Goal: Check status: Check status

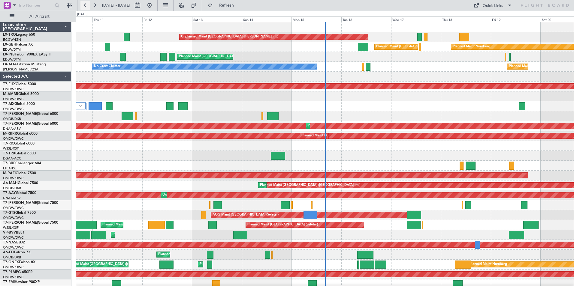
click at [85, 6] on button at bounding box center [85, 6] width 10 height 10
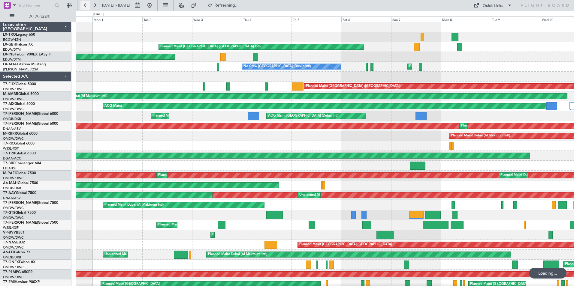
click at [85, 6] on button at bounding box center [85, 6] width 10 height 10
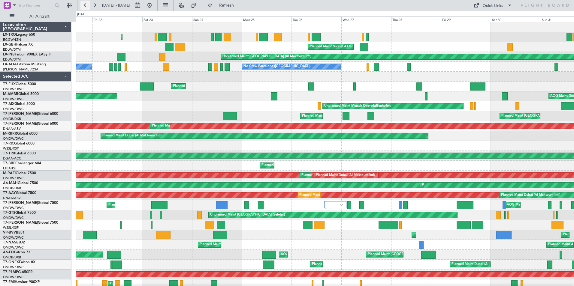
click at [85, 6] on button at bounding box center [85, 6] width 10 height 10
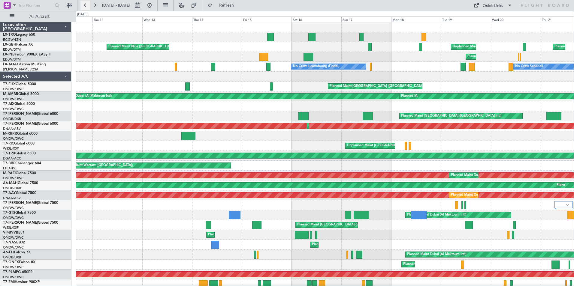
click at [85, 6] on button at bounding box center [85, 6] width 10 height 10
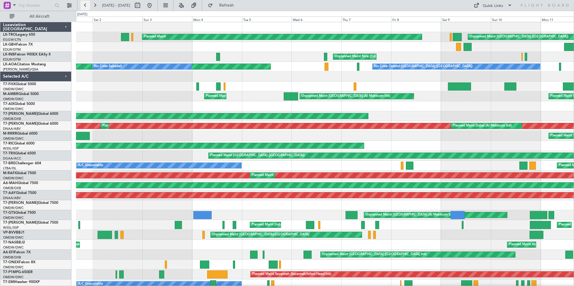
click at [87, 7] on button at bounding box center [85, 6] width 10 height 10
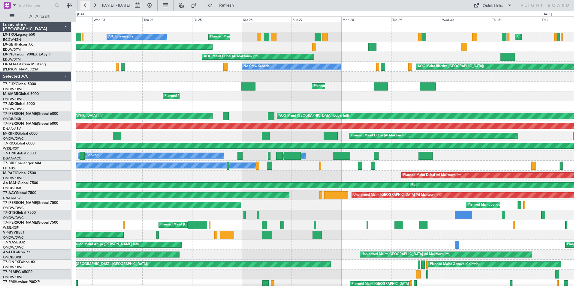
click at [87, 7] on button at bounding box center [85, 6] width 10 height 10
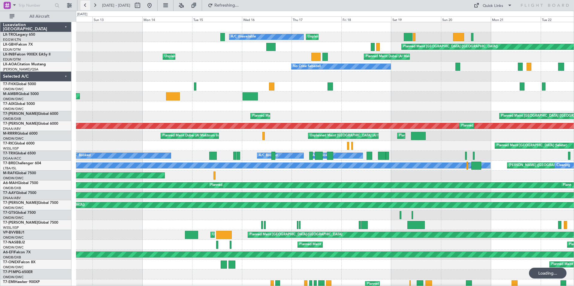
click at [87, 7] on button at bounding box center [85, 6] width 10 height 10
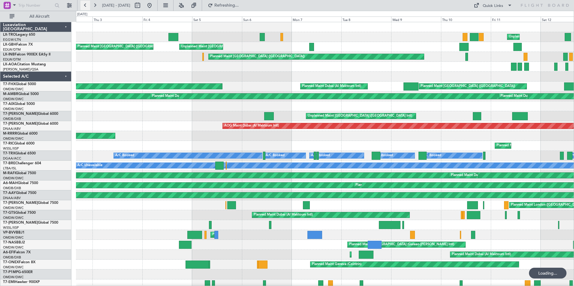
click at [87, 7] on button at bounding box center [85, 6] width 10 height 10
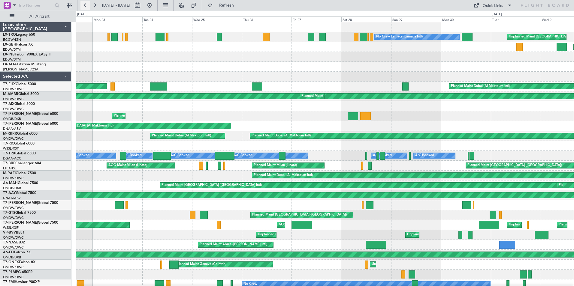
click at [87, 7] on button at bounding box center [85, 6] width 10 height 10
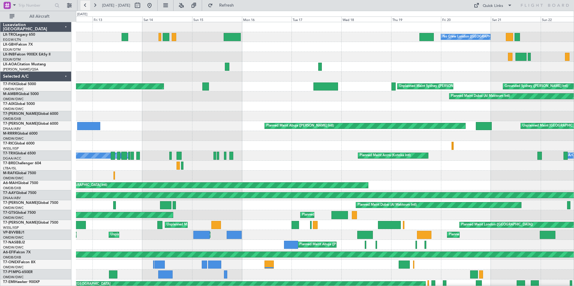
click at [86, 5] on button at bounding box center [85, 6] width 10 height 10
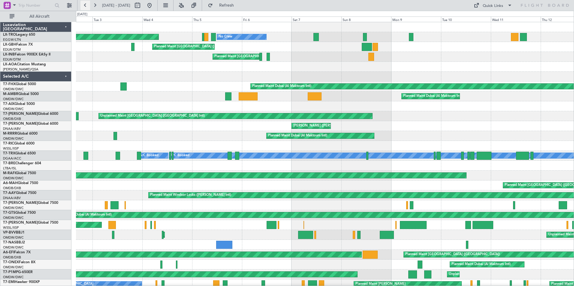
click at [86, 5] on button at bounding box center [85, 6] width 10 height 10
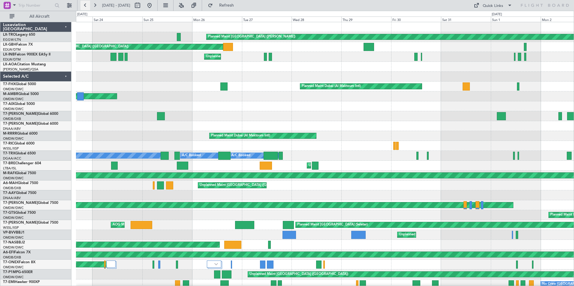
click at [86, 5] on button at bounding box center [85, 6] width 10 height 10
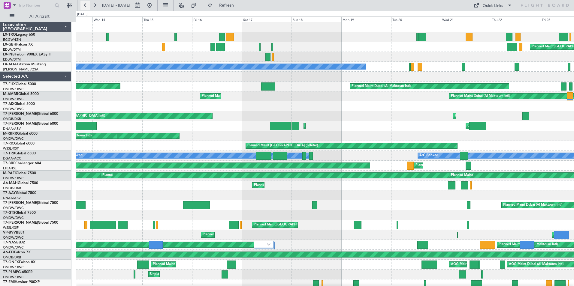
click at [85, 8] on button at bounding box center [85, 6] width 10 height 10
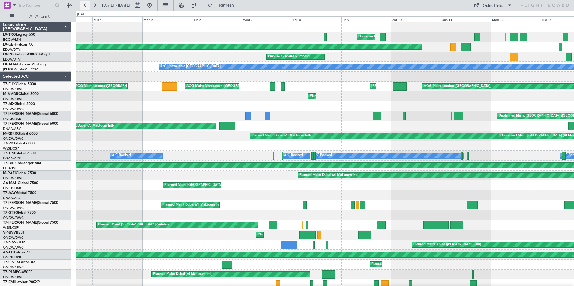
click at [85, 8] on button at bounding box center [85, 6] width 10 height 10
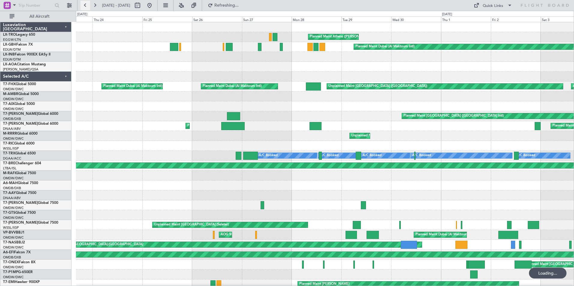
click at [85, 8] on button at bounding box center [85, 6] width 10 height 10
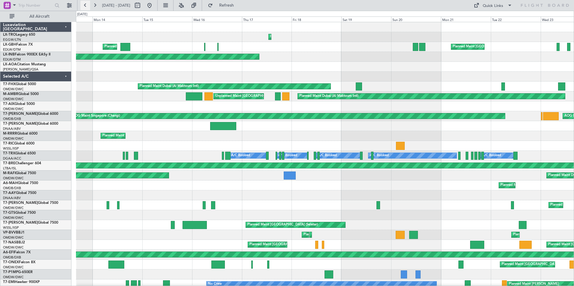
click at [85, 8] on button at bounding box center [85, 6] width 10 height 10
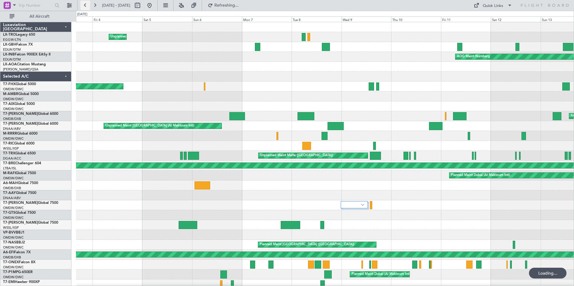
click at [85, 8] on button at bounding box center [85, 6] width 10 height 10
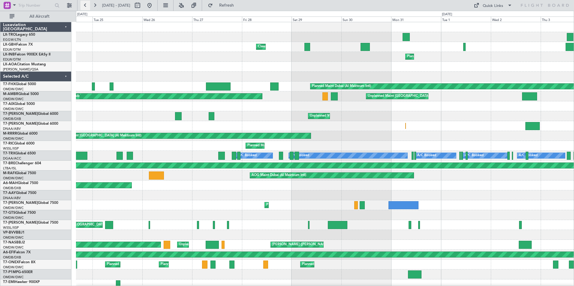
click at [86, 6] on button at bounding box center [85, 6] width 10 height 10
